Goal: Task Accomplishment & Management: Manage account settings

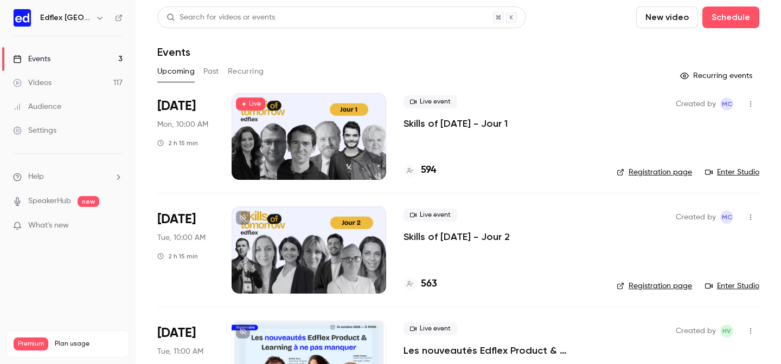
click at [429, 121] on p "Skills of [DATE] - Jour 1" at bounding box center [455, 123] width 104 height 13
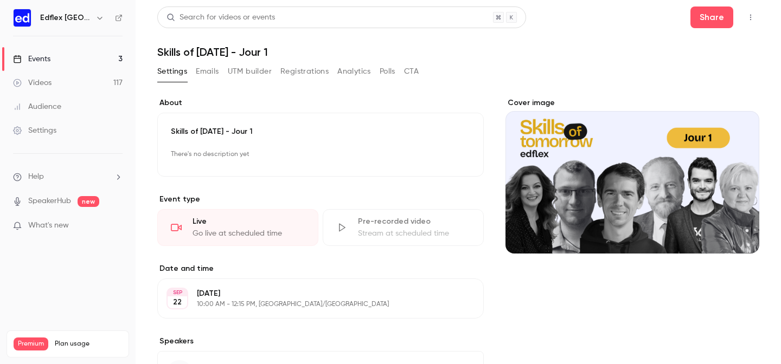
click at [304, 75] on button "Registrations" at bounding box center [304, 71] width 48 height 17
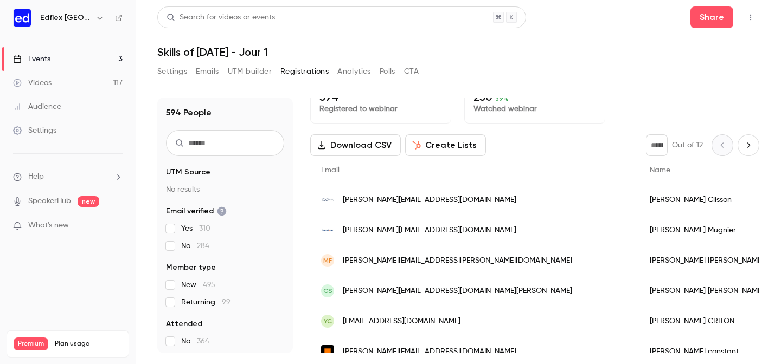
scroll to position [10, 0]
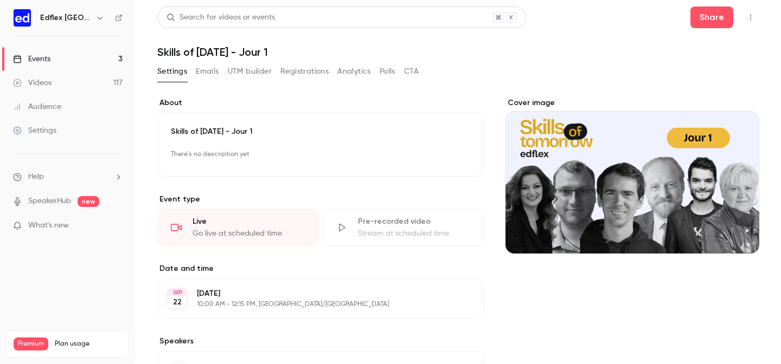
click at [309, 68] on button "Registrations" at bounding box center [304, 71] width 48 height 17
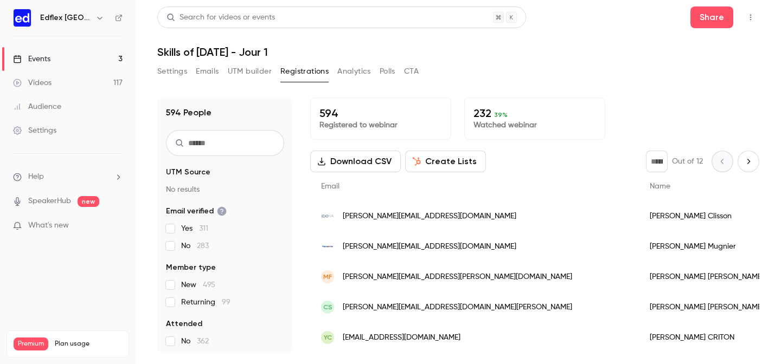
click at [204, 72] on button "Emails" at bounding box center [207, 71] width 23 height 17
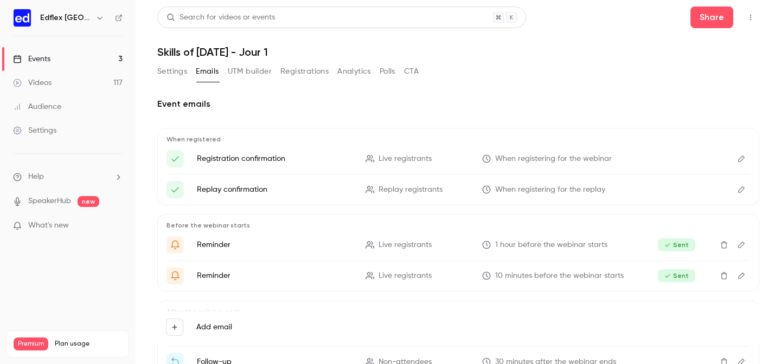
click at [176, 73] on button "Settings" at bounding box center [172, 71] width 30 height 17
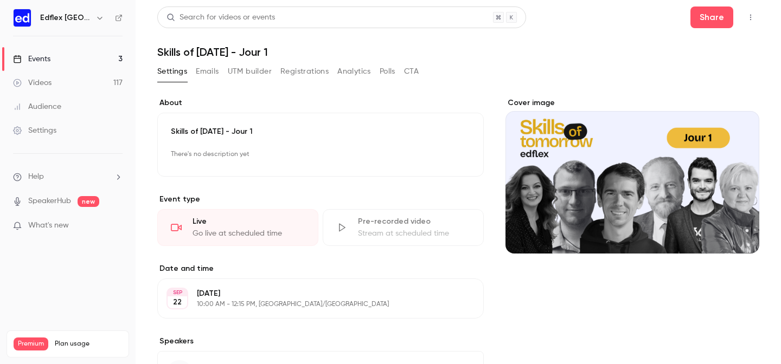
click at [203, 73] on button "Emails" at bounding box center [207, 71] width 23 height 17
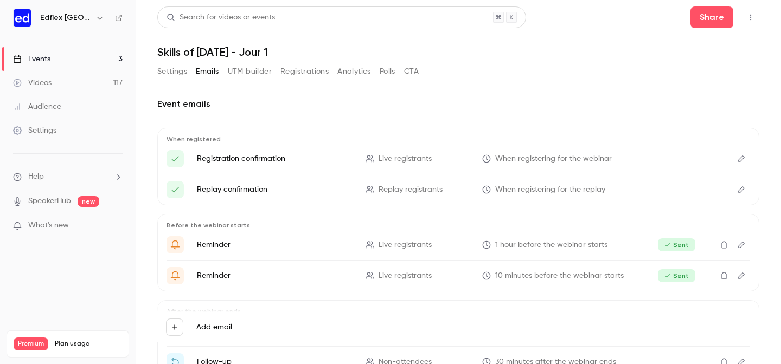
click at [180, 73] on button "Settings" at bounding box center [172, 71] width 30 height 17
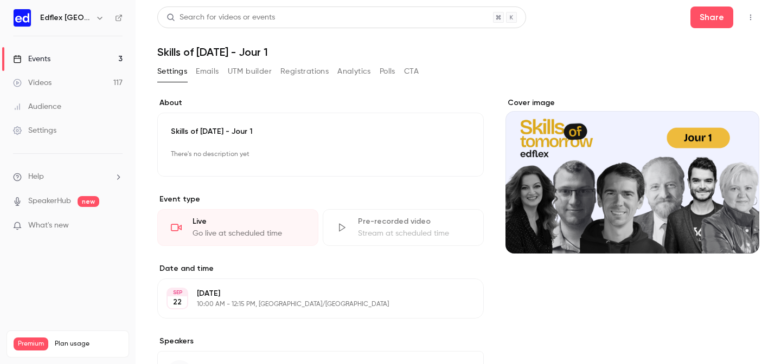
click at [310, 76] on button "Registrations" at bounding box center [304, 71] width 48 height 17
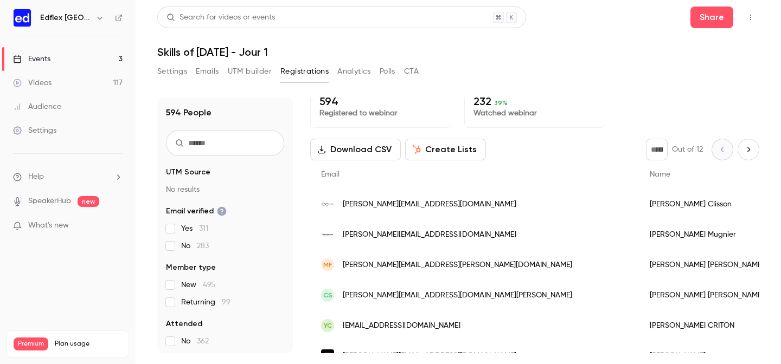
scroll to position [17, 0]
